Goal: Information Seeking & Learning: Compare options

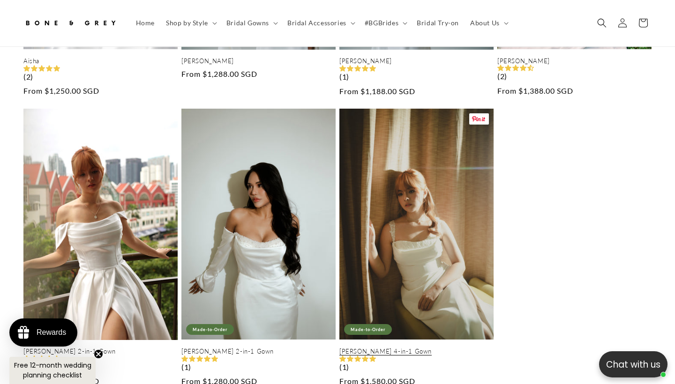
click at [445, 348] on link "[PERSON_NAME] 4-in-1 Gown" at bounding box center [416, 352] width 154 height 8
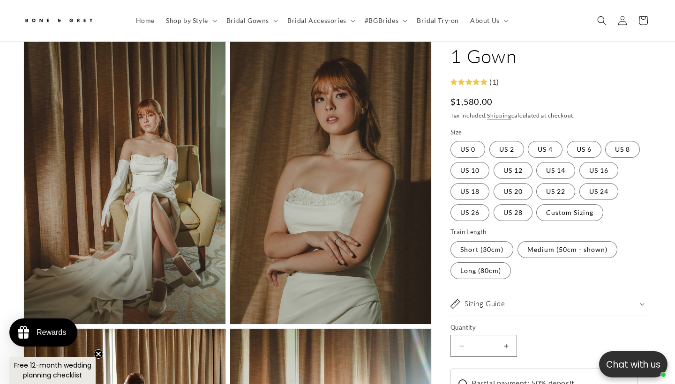
drag, startPoint x: 146, startPoint y: 210, endPoint x: 142, endPoint y: 172, distance: 38.1
click at [24, 324] on button "Open media 2 in modal" at bounding box center [24, 324] width 0 height 0
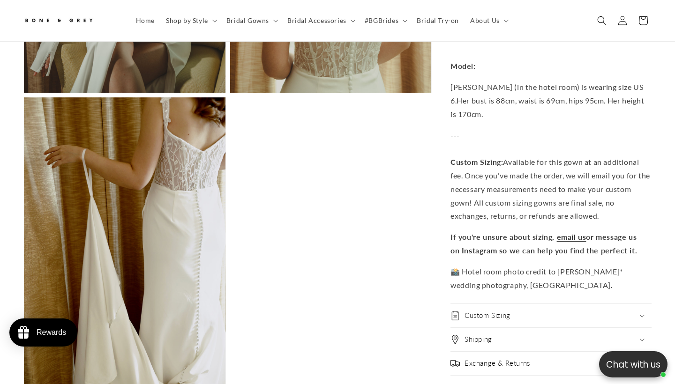
scroll to position [1890, 0]
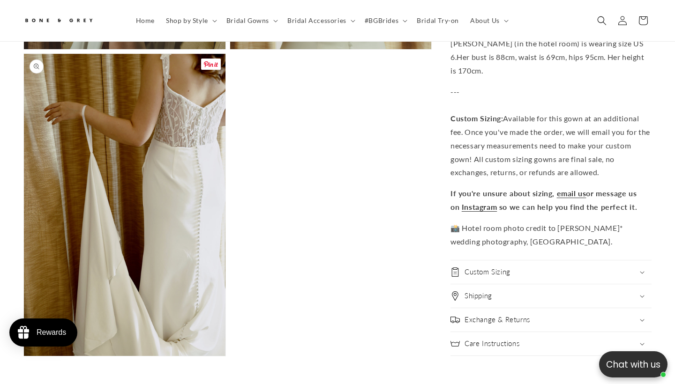
click at [24, 356] on button "Open media 10 in modal" at bounding box center [24, 356] width 0 height 0
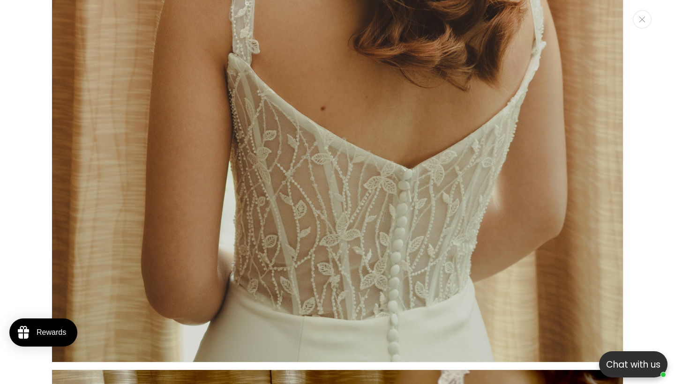
scroll to position [7180, 0]
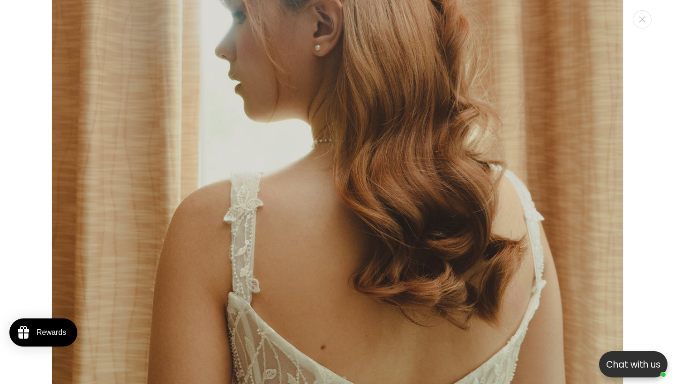
click at [641, 30] on div "Media gallery" at bounding box center [337, 192] width 675 height 384
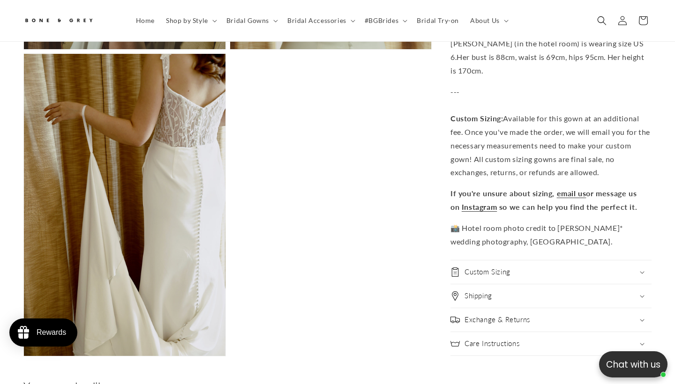
scroll to position [0, 228]
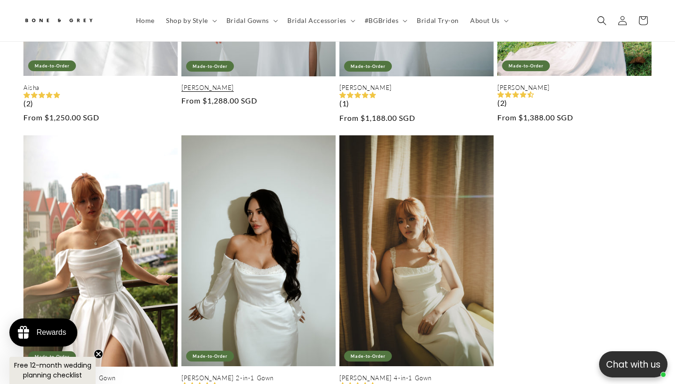
scroll to position [396, 0]
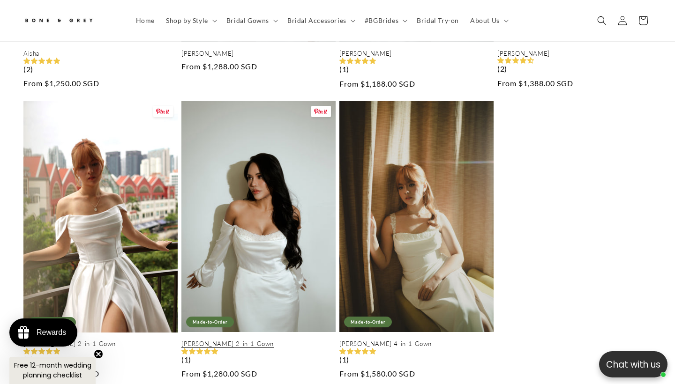
click at [241, 340] on link "[PERSON_NAME] 2-in-1 Gown" at bounding box center [258, 344] width 154 height 8
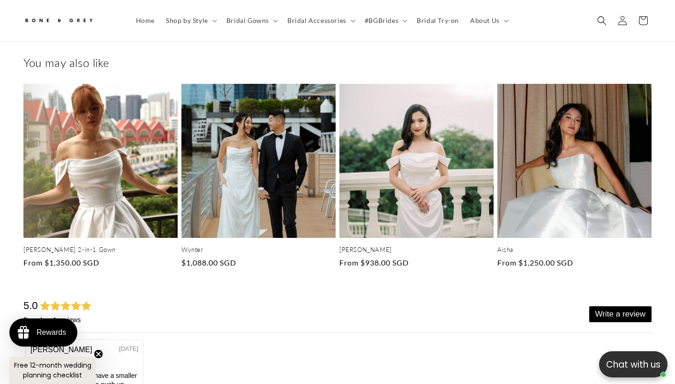
scroll to position [0, 456]
